Goal: Find specific page/section: Find specific page/section

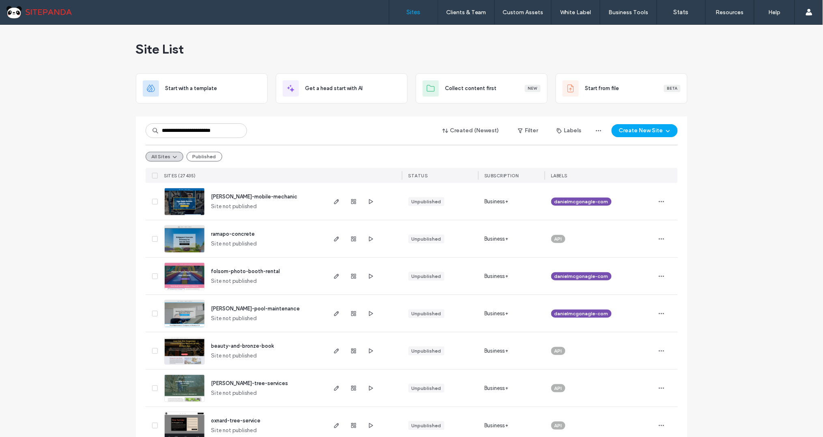
scroll to position [0, 2]
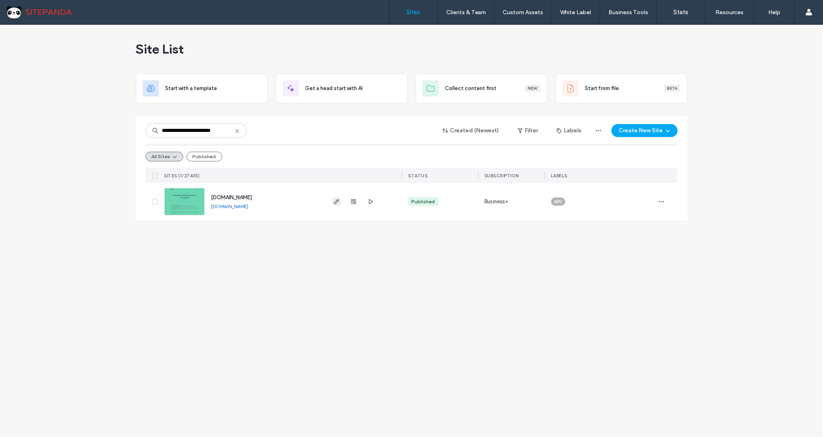
type input "**********"
click at [332, 204] on span "button" at bounding box center [337, 202] width 10 height 10
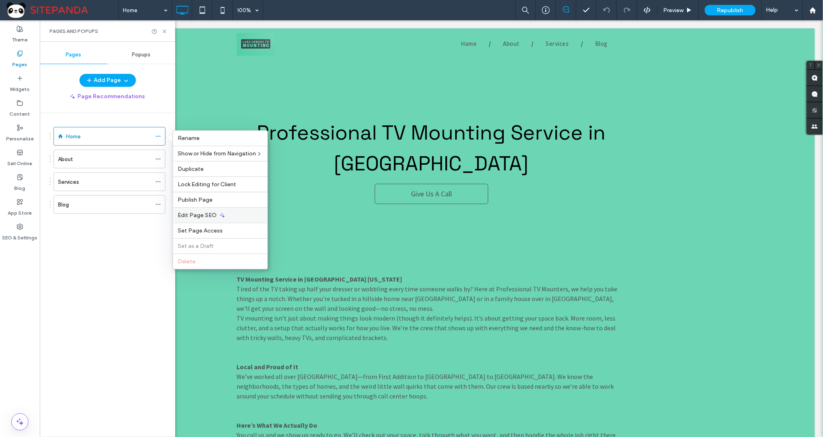
click at [231, 217] on div "Edit Page SEO" at bounding box center [220, 214] width 94 height 15
